Goal: Check status

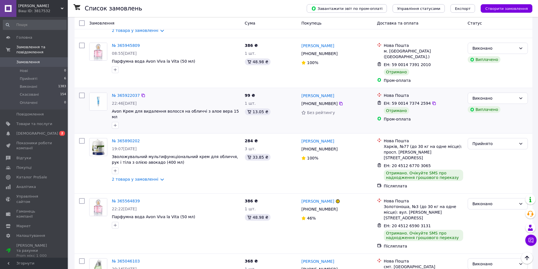
scroll to position [141, 0]
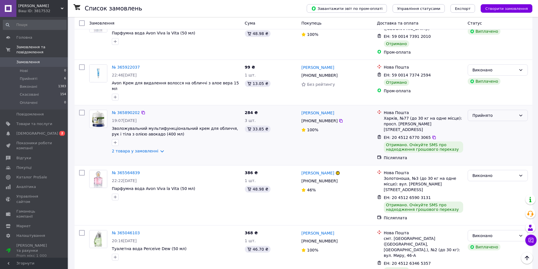
click at [520, 113] on icon at bounding box center [520, 115] width 5 height 5
click at [485, 111] on li "Виконано" at bounding box center [498, 111] width 60 height 10
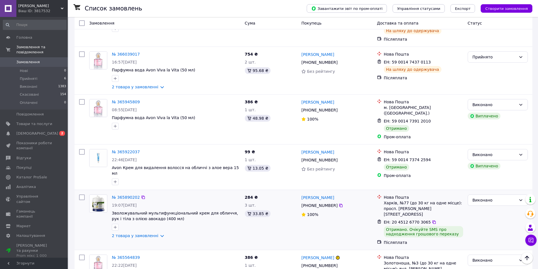
scroll to position [85, 0]
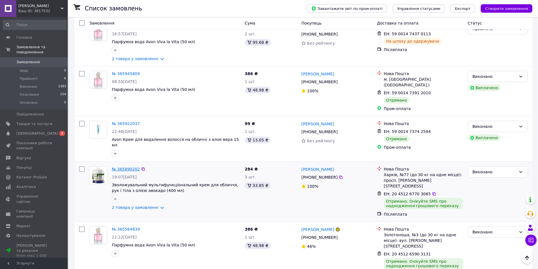
click at [127, 167] on link "№ 365890202" at bounding box center [126, 169] width 28 height 5
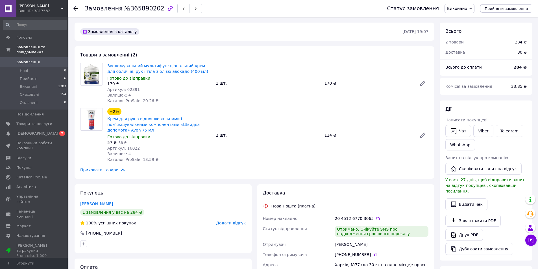
click at [75, 8] on use at bounding box center [75, 8] width 5 height 5
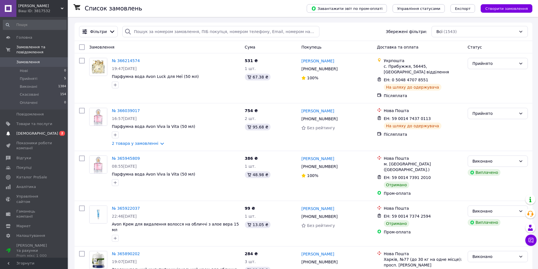
click at [38, 131] on span "[DEMOGRAPHIC_DATA]" at bounding box center [34, 133] width 36 height 5
